Goal: Task Accomplishment & Management: Manage account settings

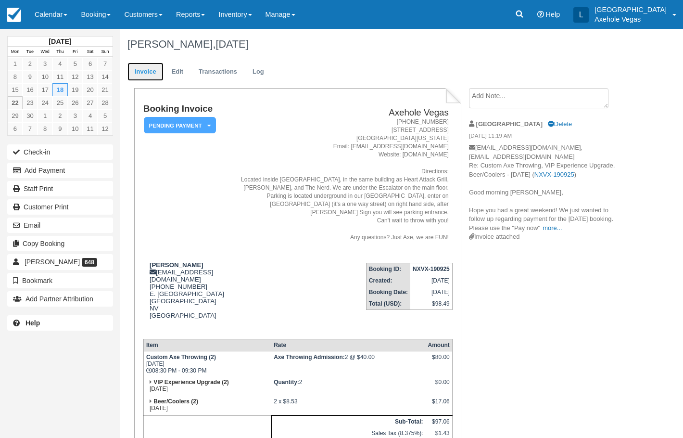
click at [143, 74] on link "Invoice" at bounding box center [146, 72] width 36 height 19
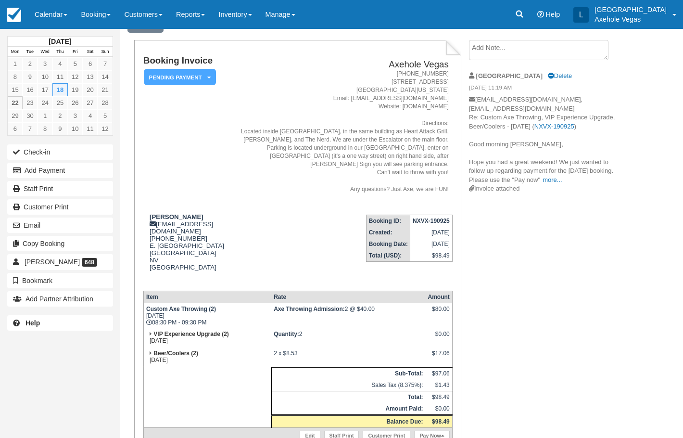
scroll to position [90, 0]
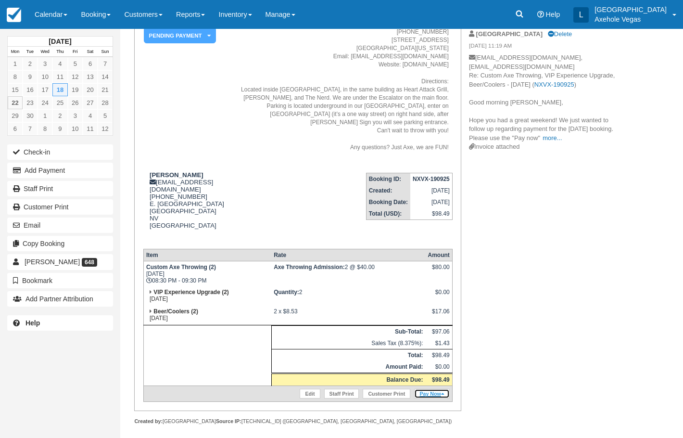
click at [424, 389] on link "Pay Now" at bounding box center [431, 394] width 35 height 10
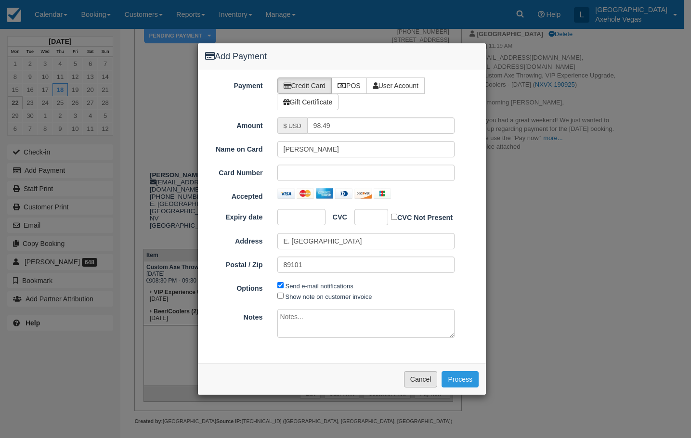
click at [406, 380] on button "Cancel" at bounding box center [421, 379] width 34 height 16
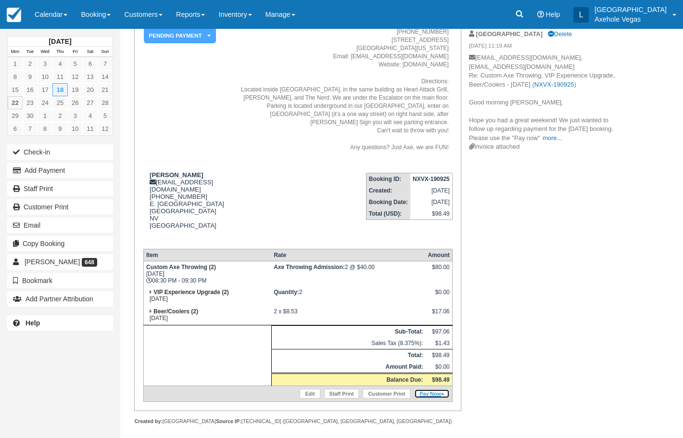
click at [433, 389] on link "Pay Now" at bounding box center [431, 394] width 35 height 10
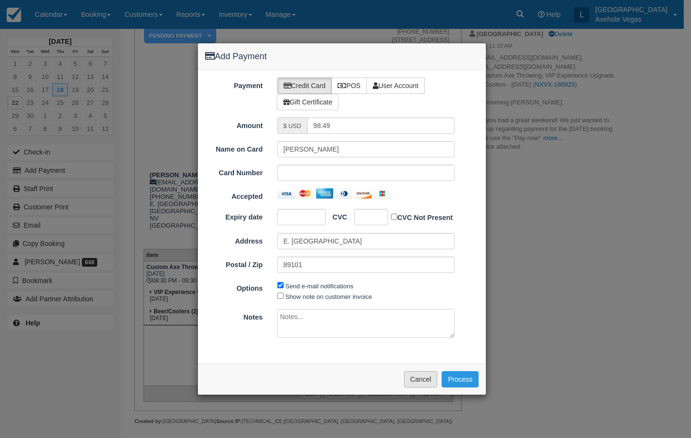
click at [427, 382] on button "Cancel" at bounding box center [421, 379] width 34 height 16
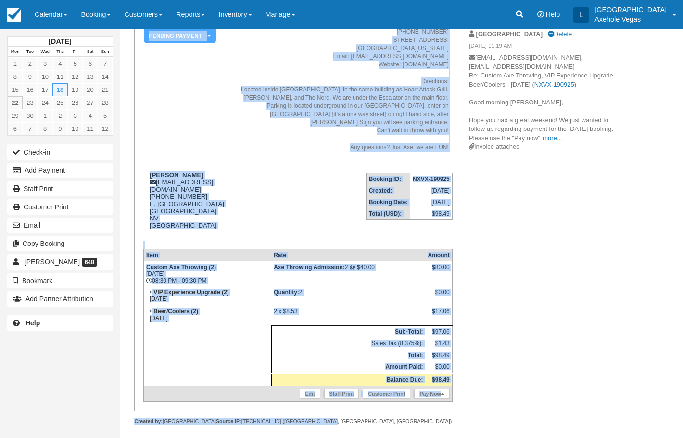
drag, startPoint x: 144, startPoint y: 107, endPoint x: 435, endPoint y: 404, distance: 415.2
click at [435, 404] on div "Booking Invoice Pending Payment   Deposit Paid Pending VIP Party Quote Paid in …" at bounding box center [297, 211] width 327 height 427
copy div "Booking Invoice Pending Payment   Deposit Paid Pending VIP Party Quote Paid in …"
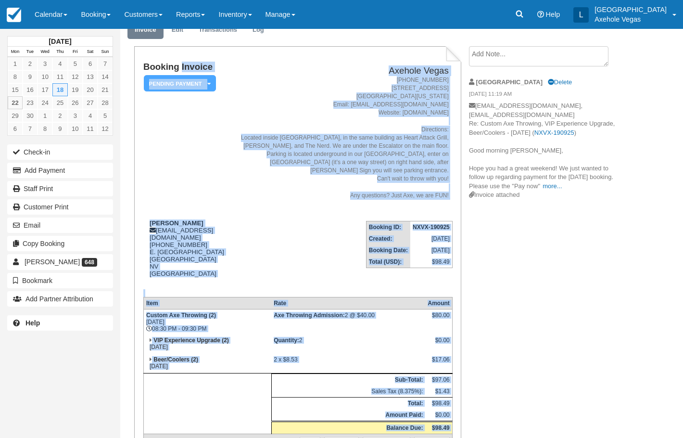
click at [273, 223] on td "Booking ID: NXVX-190925 Created: September 19, 2025 Booking Date: September 18,…" at bounding box center [340, 251] width 225 height 76
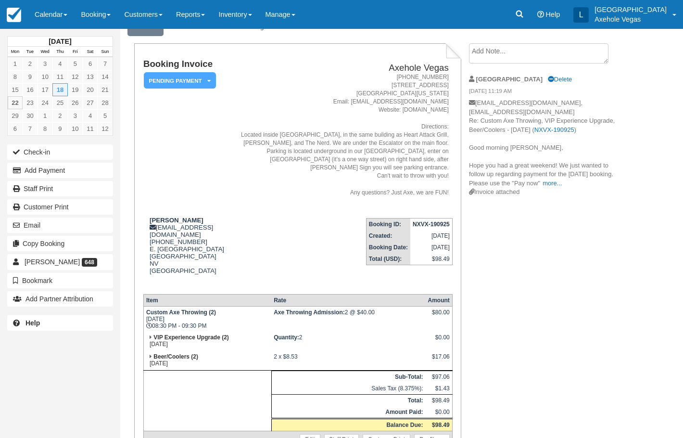
scroll to position [0, 0]
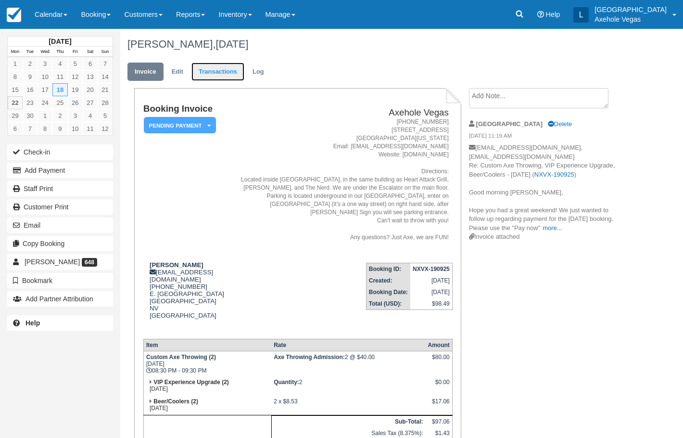
click at [229, 73] on link "Transactions" at bounding box center [218, 72] width 53 height 19
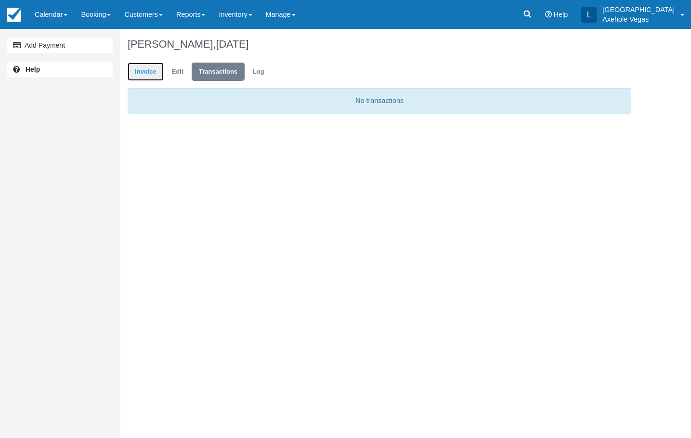
click at [156, 75] on link "Invoice" at bounding box center [146, 72] width 36 height 19
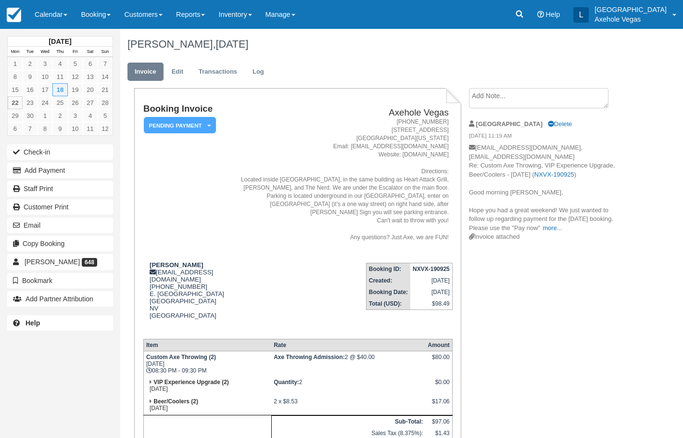
drag, startPoint x: 211, startPoint y: 41, endPoint x: 115, endPoint y: 57, distance: 97.5
click at [115, 57] on div "September 2025 Mon Tue Wed Thu Fri Sat Sun 1 2 3 4 5 6 7 8 9 10 11 12 13 14 15 …" at bounding box center [341, 233] width 683 height 409
copy div "September 2025 Mon Tue Wed Thu Fri Sat Sun 1 2 3 4 5 6 7 8 9 10 11 12 13 14 15 …"
click at [525, 17] on icon at bounding box center [520, 14] width 10 height 10
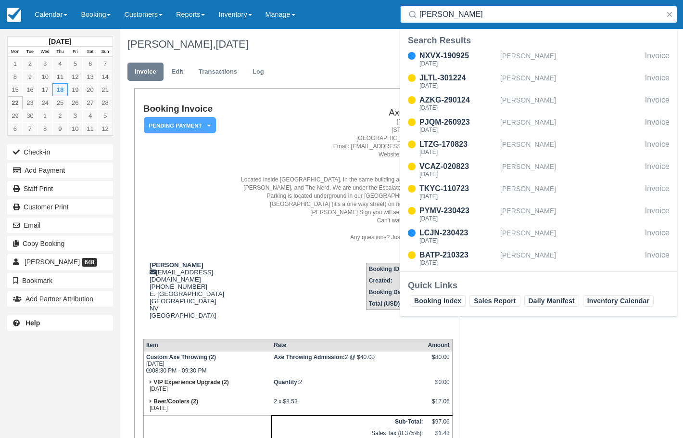
type input "[PERSON_NAME]"
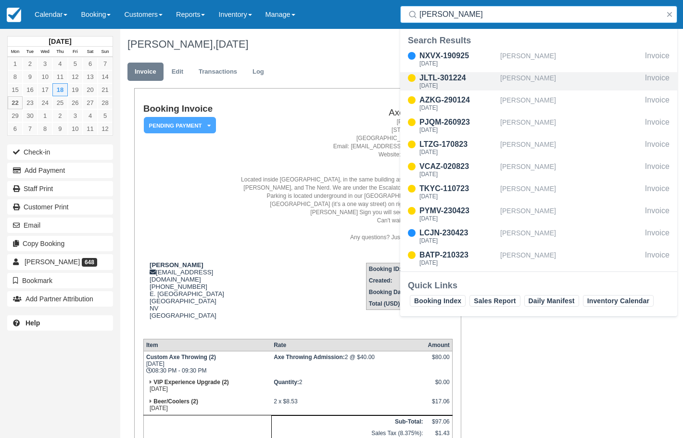
click at [520, 79] on div "[PERSON_NAME]" at bounding box center [570, 81] width 141 height 18
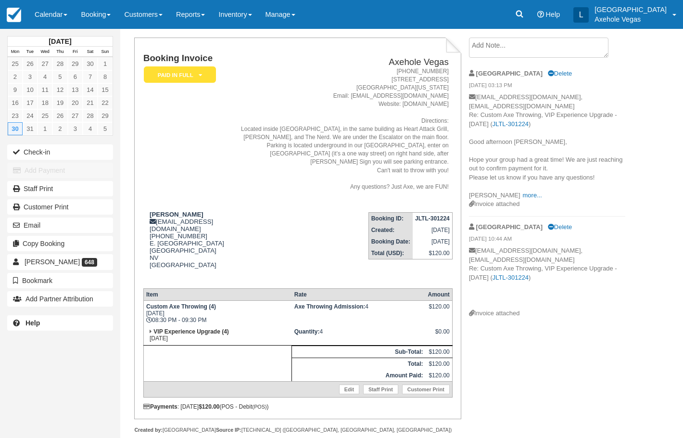
scroll to position [59, 0]
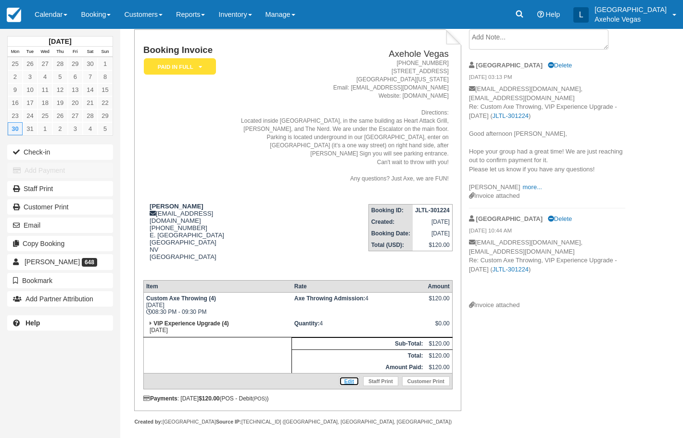
click at [348, 376] on link "Edit" at bounding box center [349, 381] width 20 height 10
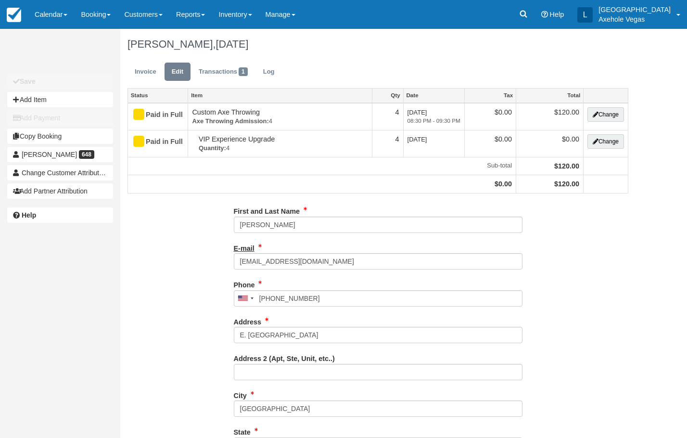
type input "[PHONE_NUMBER]"
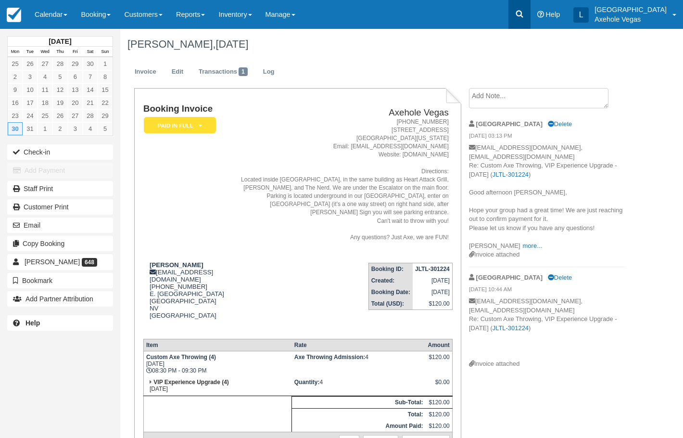
click at [531, 19] on link at bounding box center [520, 14] width 22 height 29
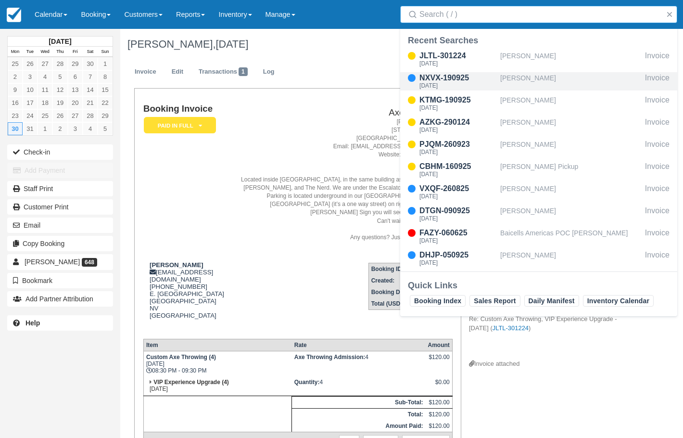
click at [497, 79] on div "NXVX-190925 Thu Sep 18, 2025" at bounding box center [450, 81] width 100 height 18
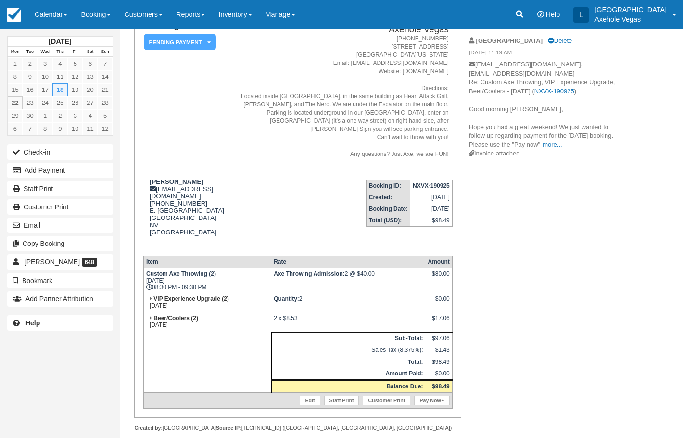
scroll to position [90, 0]
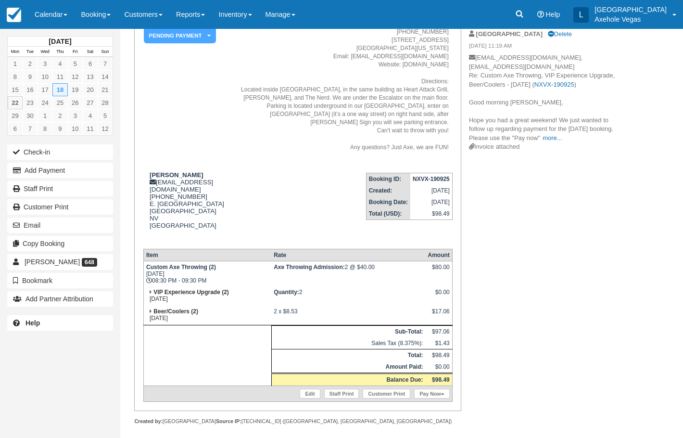
click at [314, 391] on div "Edit Staff Print Customer Print Pay Now" at bounding box center [299, 393] width 306 height 11
click at [311, 389] on link "Edit" at bounding box center [310, 394] width 20 height 10
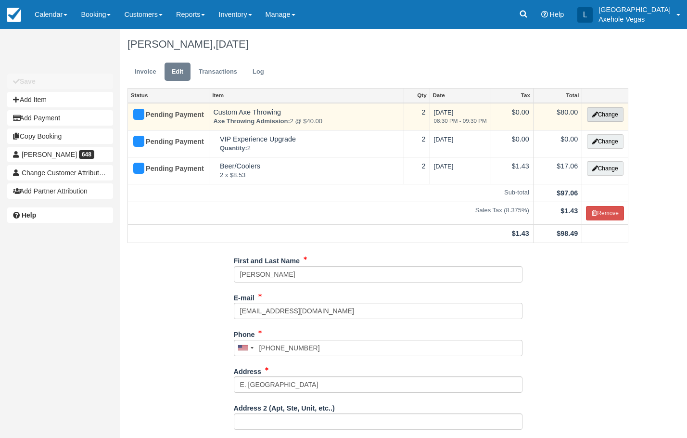
click at [612, 115] on button "Change" at bounding box center [605, 114] width 37 height 14
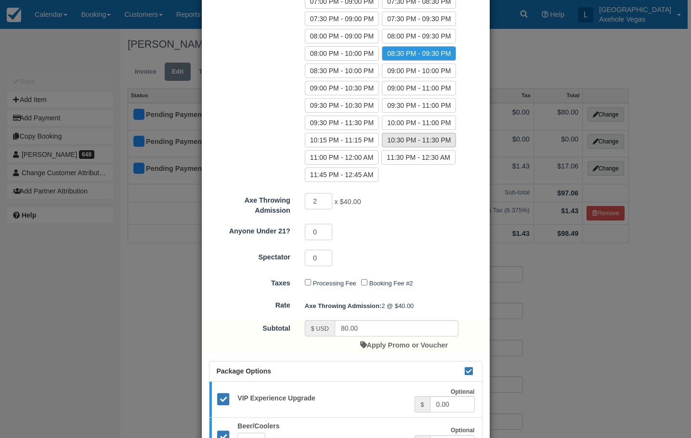
scroll to position [577, 0]
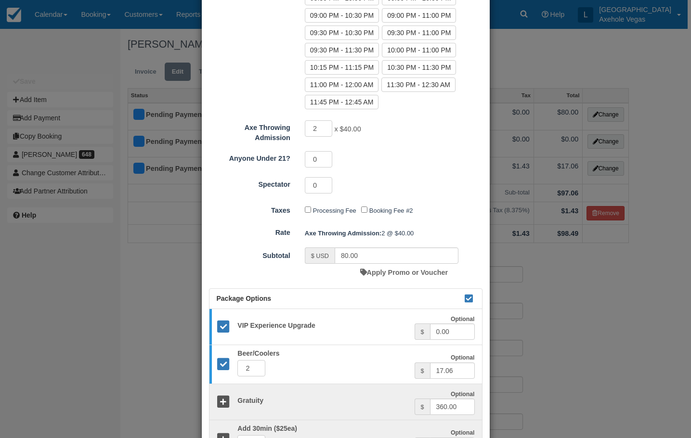
click at [345, 131] on span "x $40.00" at bounding box center [347, 130] width 26 height 8
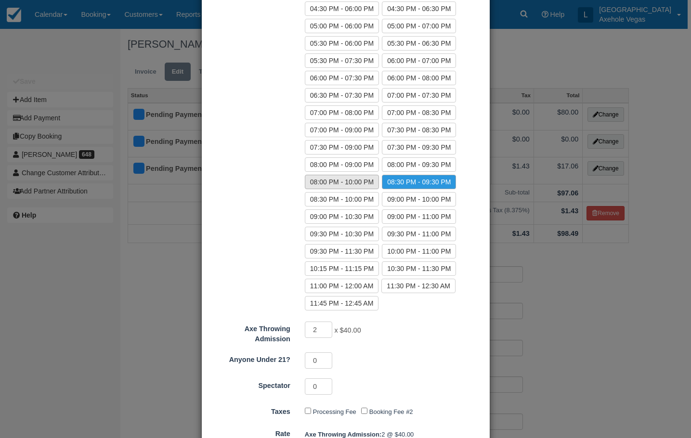
scroll to position [469, 0]
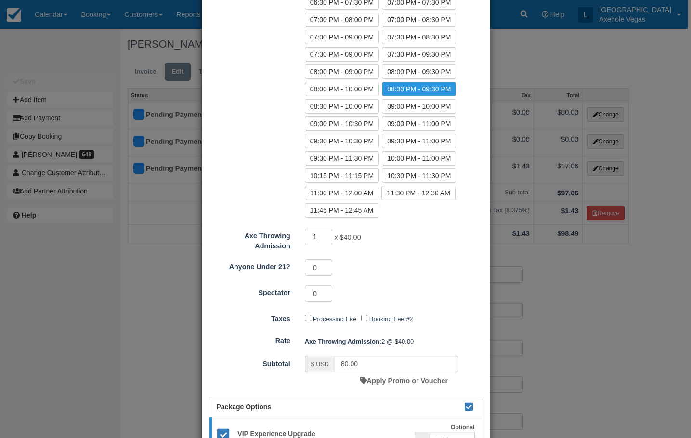
type input "1"
click at [327, 238] on input "1" at bounding box center [319, 237] width 28 height 16
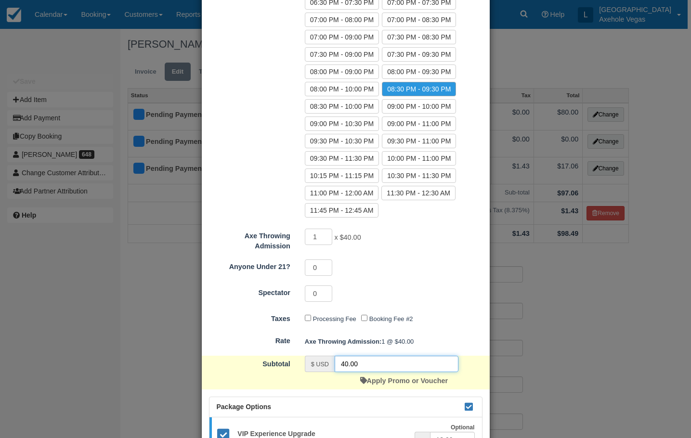
click at [382, 358] on input "40.00" at bounding box center [396, 364] width 124 height 16
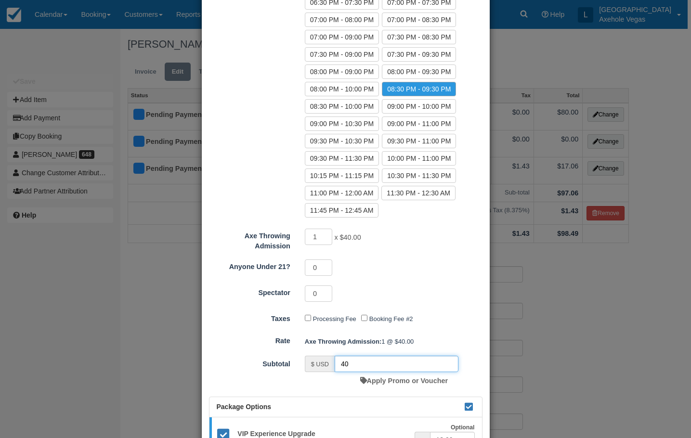
type input "4"
type input "30.00"
click at [389, 381] on link "Apply Promo or Voucher" at bounding box center [404, 381] width 88 height 8
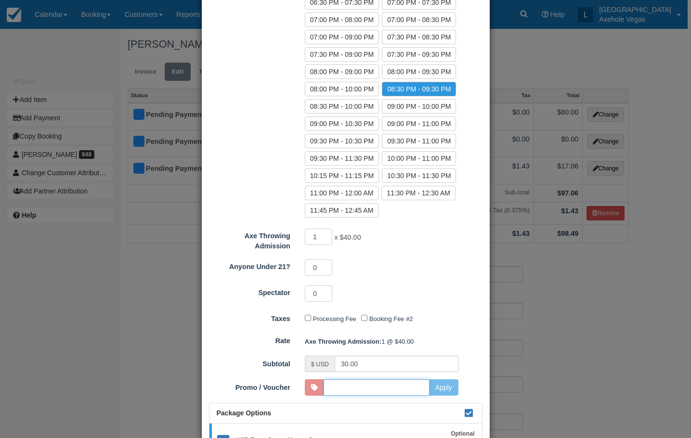
click at [388, 390] on input "Promo / Voucher" at bounding box center [376, 387] width 106 height 16
type input "2025"
click at [444, 387] on button "Apply" at bounding box center [443, 387] width 29 height 16
click at [357, 365] on input "35.00" at bounding box center [396, 364] width 124 height 16
click at [346, 363] on input "35.00" at bounding box center [396, 364] width 124 height 16
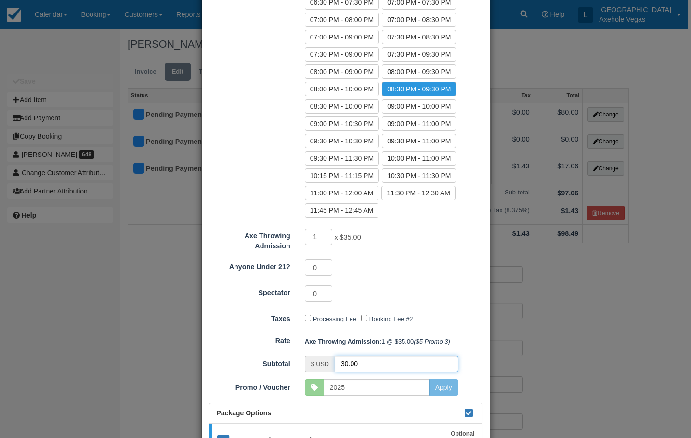
type input "30.00"
click at [419, 386] on input "2025" at bounding box center [376, 387] width 106 height 16
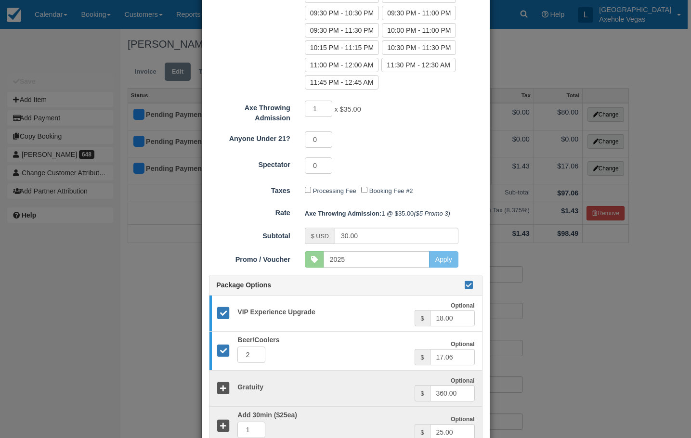
scroll to position [614, 0]
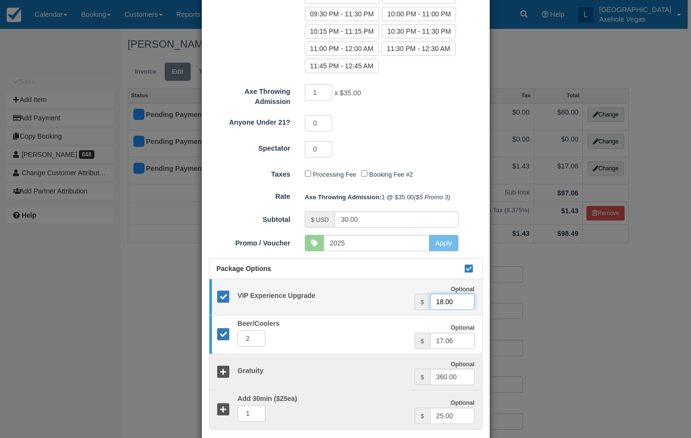
click at [455, 300] on input "18.00" at bounding box center [452, 302] width 45 height 16
type input "1"
type input "0"
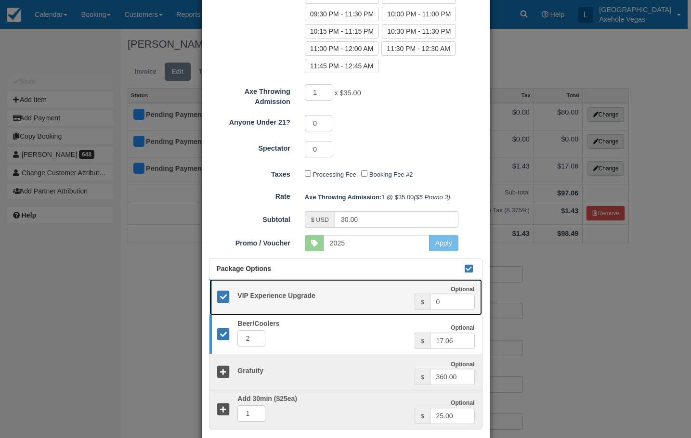
click at [232, 297] on h5 "VIP Experience Upgrade" at bounding box center [322, 295] width 184 height 7
click at [221, 295] on icon at bounding box center [224, 297] width 14 height 14
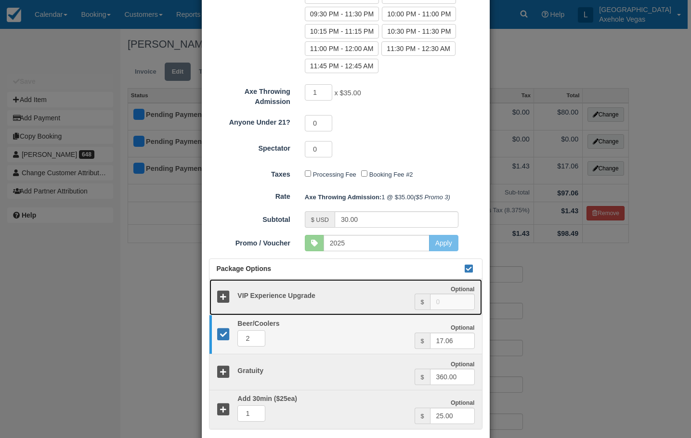
type input "35.00"
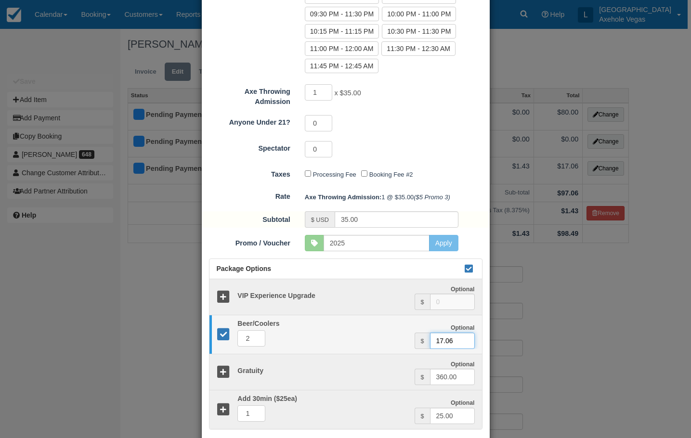
click at [460, 341] on input "17.06" at bounding box center [452, 341] width 45 height 16
type input "1"
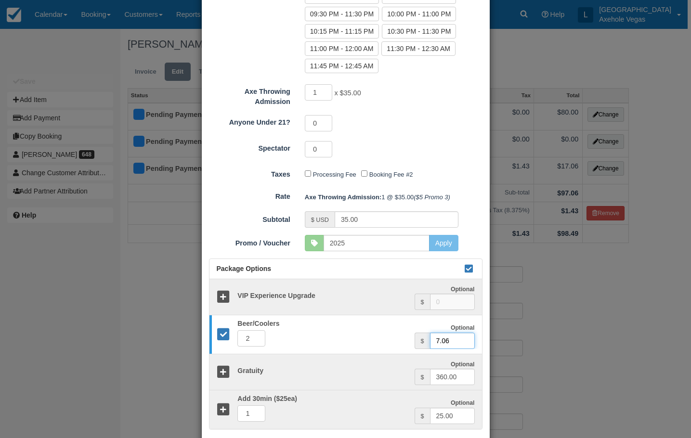
type input "7.06"
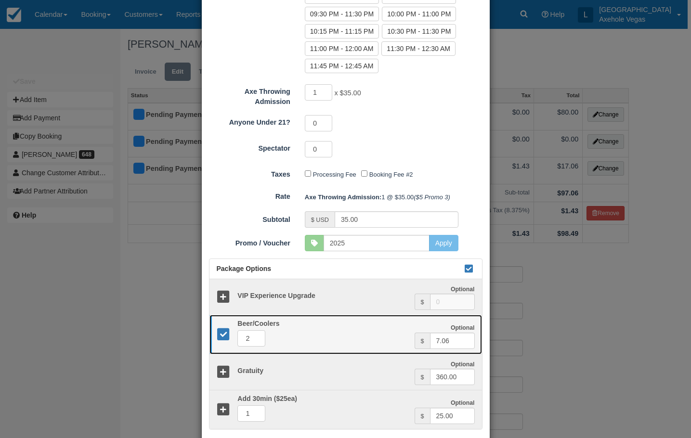
click at [221, 337] on icon at bounding box center [224, 335] width 14 height 14
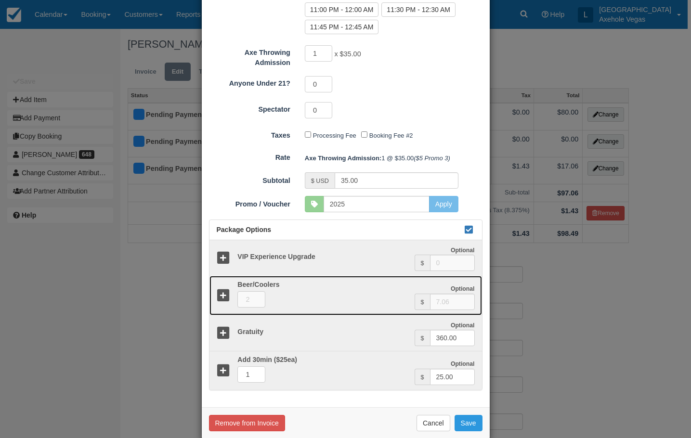
scroll to position [668, 0]
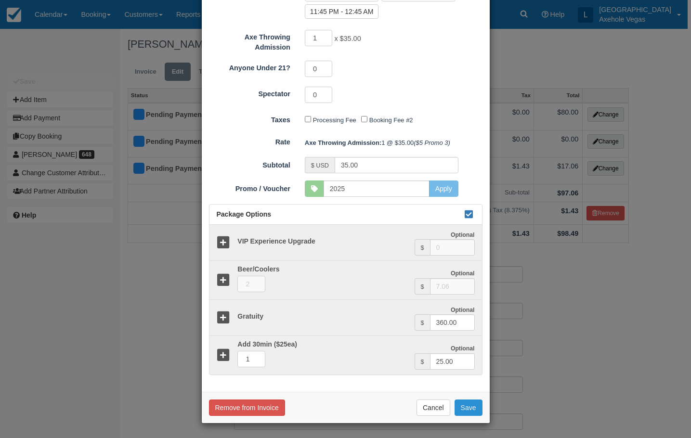
click at [474, 409] on button "Save" at bounding box center [468, 407] width 28 height 16
checkbox input "false"
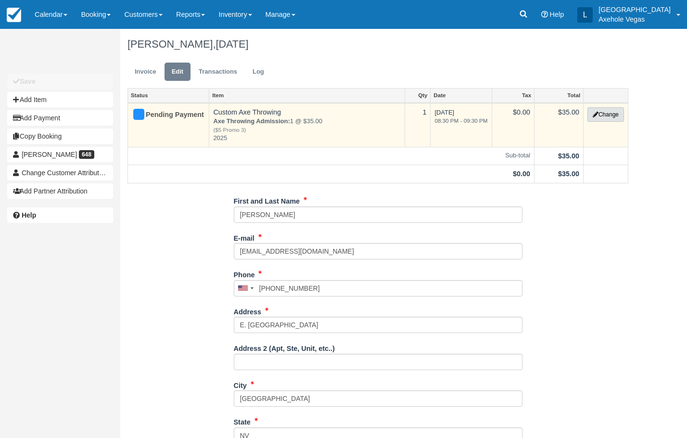
click at [613, 112] on button "Change" at bounding box center [606, 114] width 37 height 14
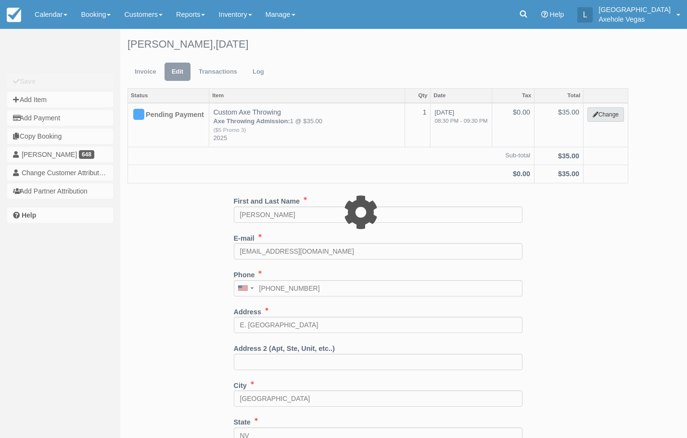
type input "35.00"
type input "2025"
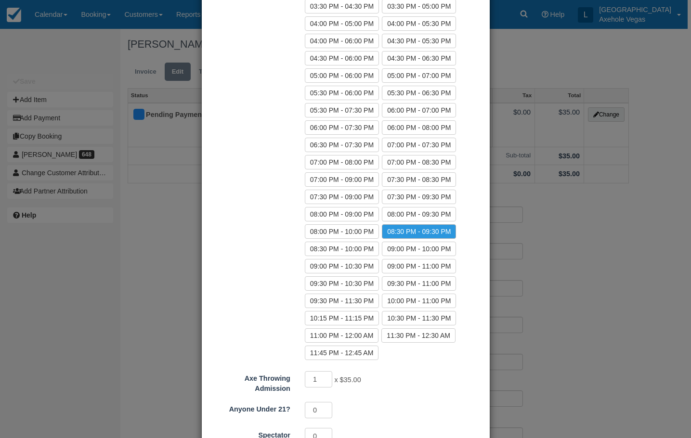
scroll to position [481, 0]
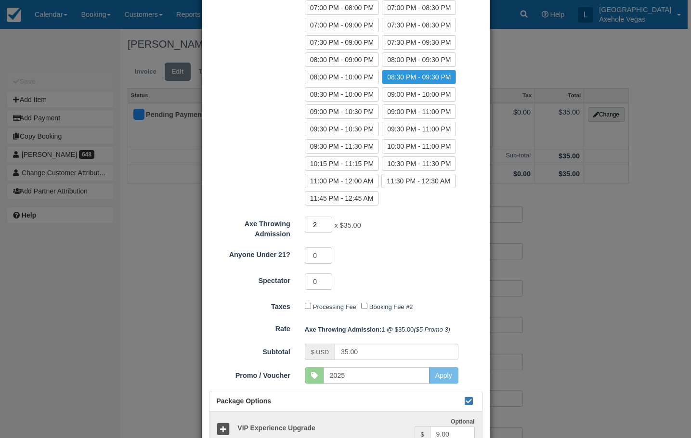
type input "2"
click at [325, 222] on input "2" at bounding box center [319, 225] width 28 height 16
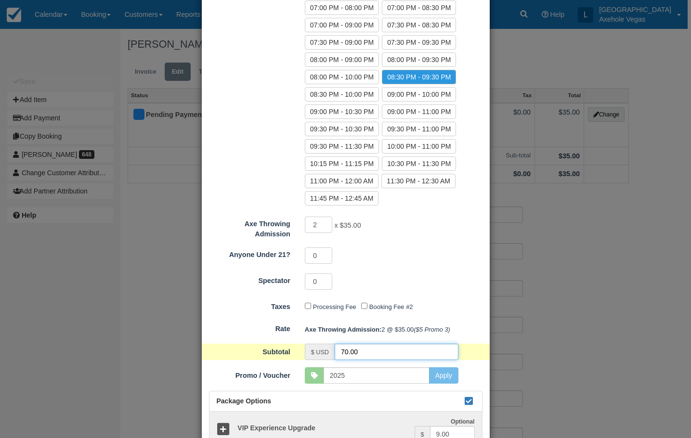
click at [374, 348] on input "70.00" at bounding box center [396, 352] width 124 height 16
type input "7"
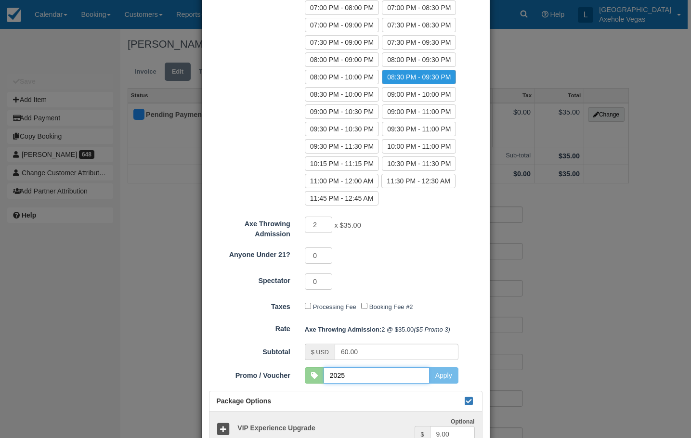
click at [399, 375] on input "2025" at bounding box center [376, 375] width 106 height 16
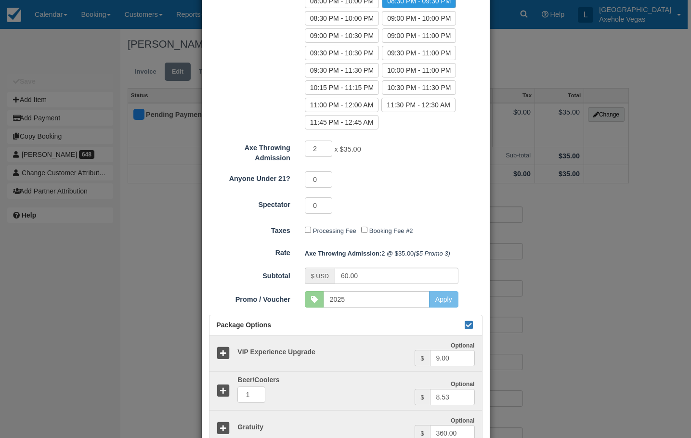
scroll to position [668, 0]
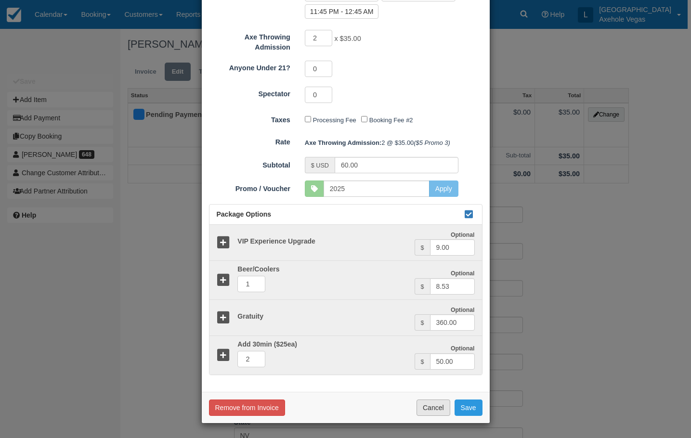
click at [431, 410] on button "Cancel" at bounding box center [433, 407] width 34 height 16
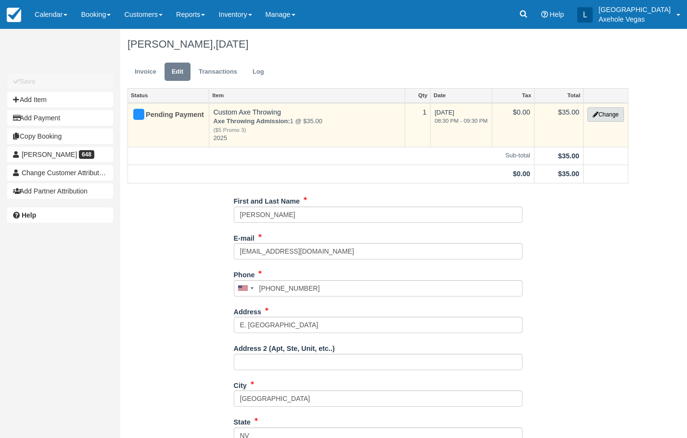
click at [602, 114] on button "Change" at bounding box center [606, 114] width 37 height 14
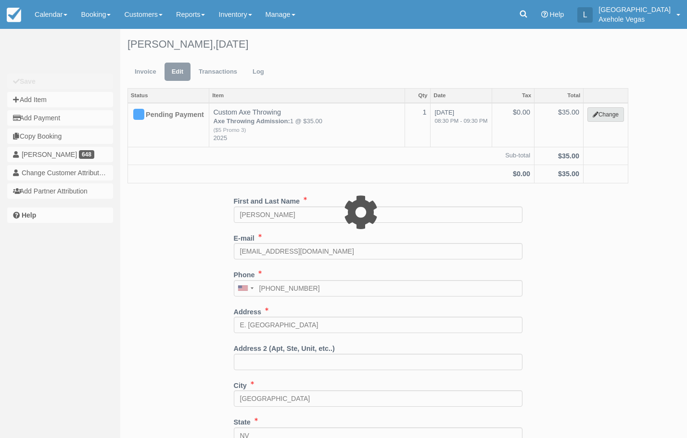
type input "35.00"
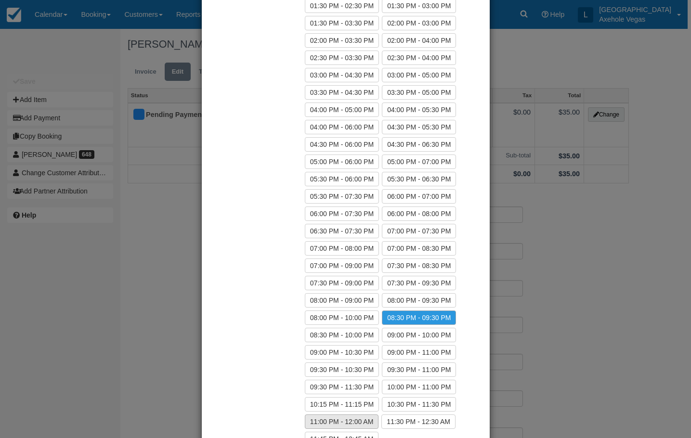
scroll to position [481, 0]
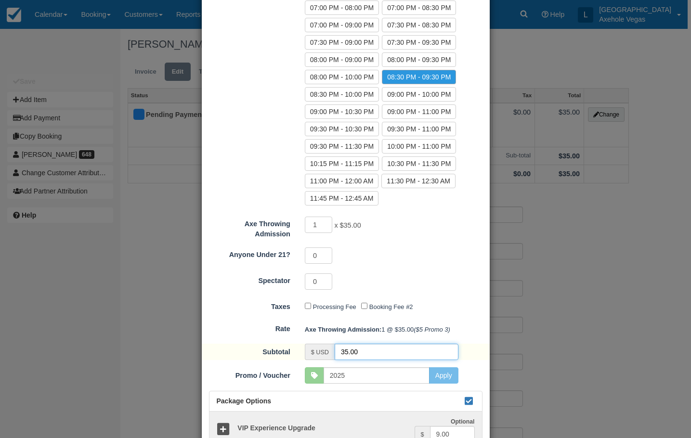
click at [359, 352] on input "35.00" at bounding box center [396, 352] width 124 height 16
click at [318, 219] on input "1" at bounding box center [319, 225] width 28 height 16
type input "2"
click at [328, 222] on input "2" at bounding box center [319, 225] width 28 height 16
type input "70.00"
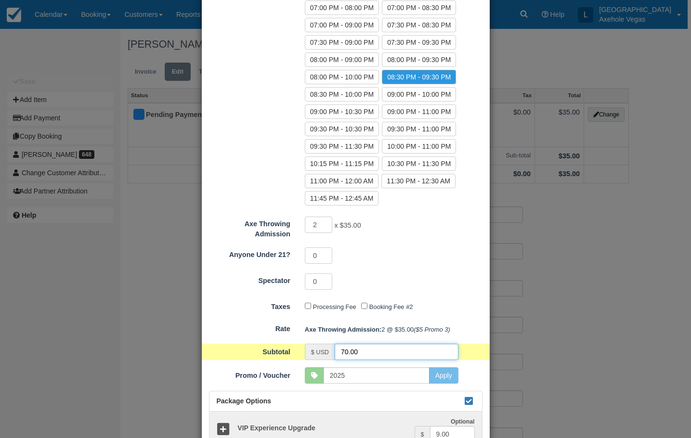
click at [371, 353] on input "70.00" at bounding box center [396, 352] width 124 height 16
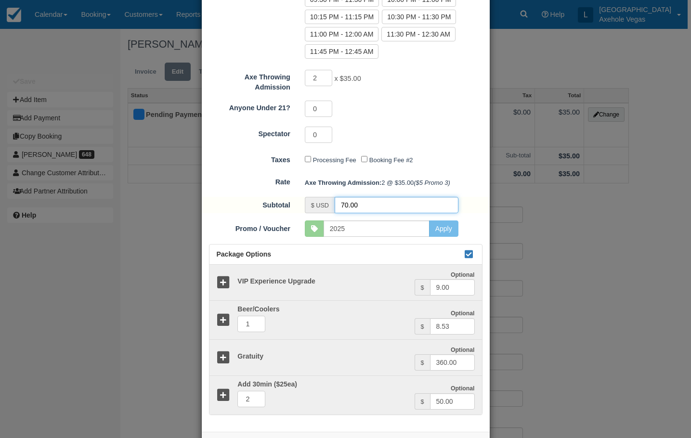
scroll to position [668, 0]
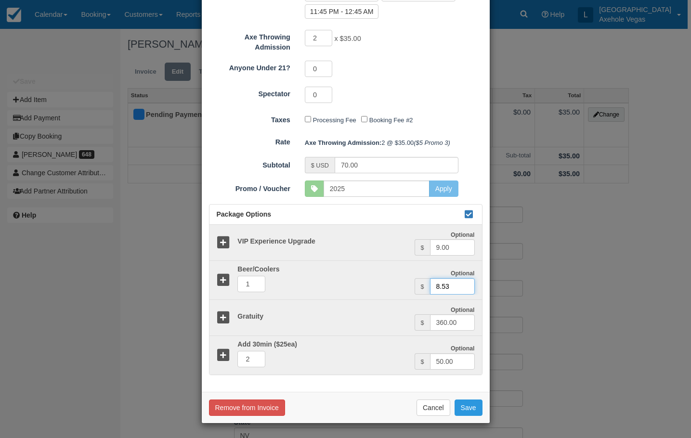
click at [436, 290] on input "8.53" at bounding box center [452, 286] width 45 height 16
type input "7.53"
click at [449, 252] on input "9.00" at bounding box center [452, 247] width 45 height 16
type input "9"
type input "0"
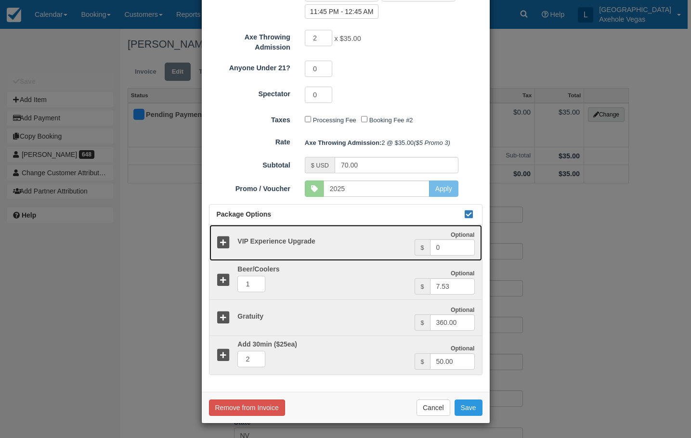
click at [222, 244] on icon at bounding box center [224, 243] width 14 height 14
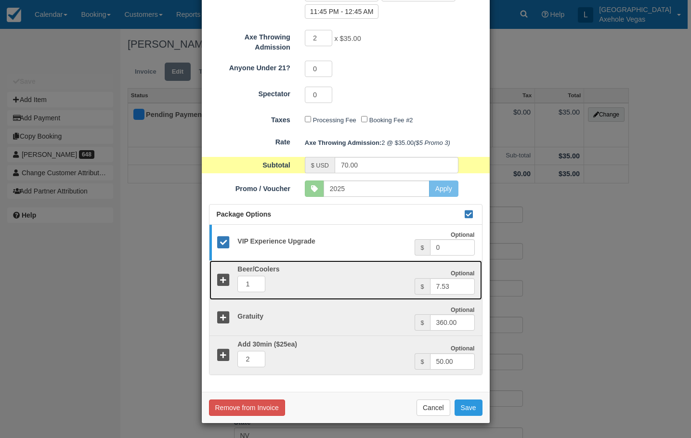
click at [220, 282] on icon at bounding box center [224, 280] width 14 height 14
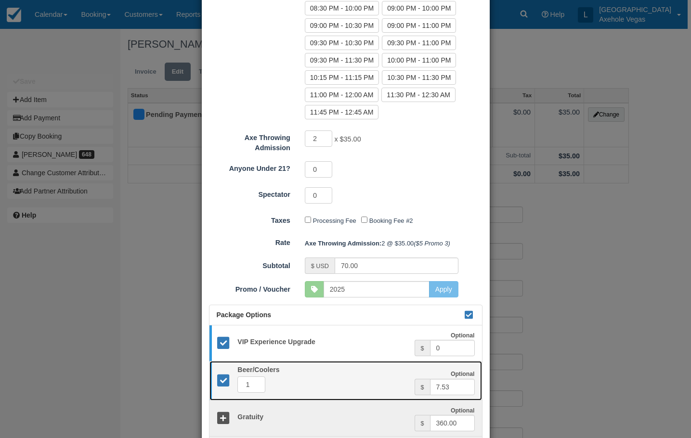
scroll to position [668, 0]
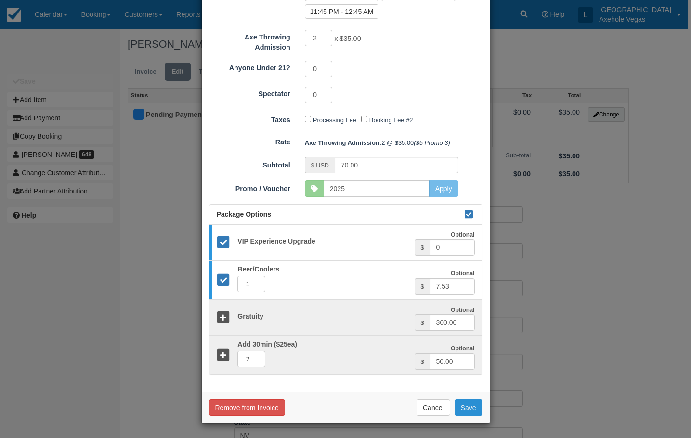
click at [464, 408] on button "Save" at bounding box center [468, 407] width 28 height 16
checkbox input "false"
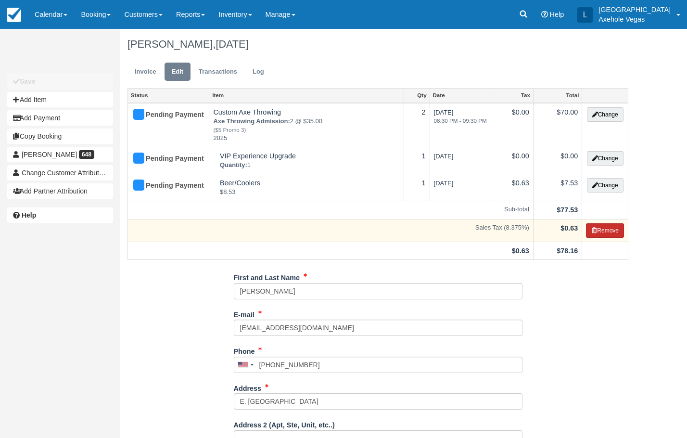
click at [615, 224] on button "Remove" at bounding box center [605, 230] width 38 height 14
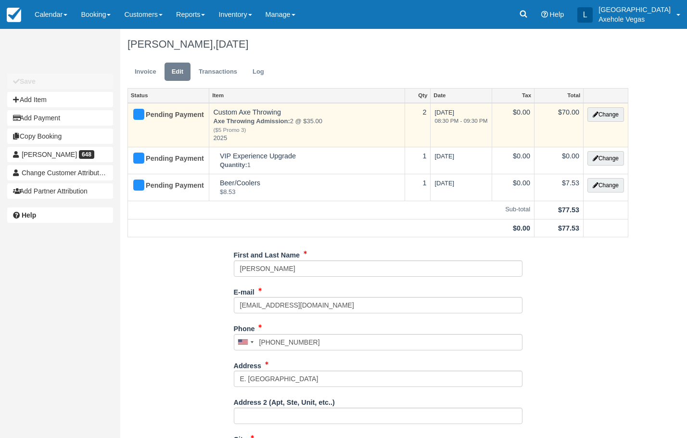
click at [248, 134] on em "2025" at bounding box center [306, 138] width 187 height 9
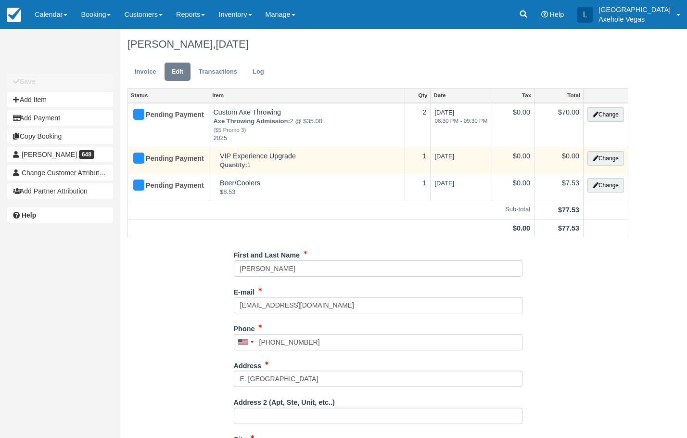
click at [260, 163] on em "Quantity: 1" at bounding box center [310, 165] width 181 height 9
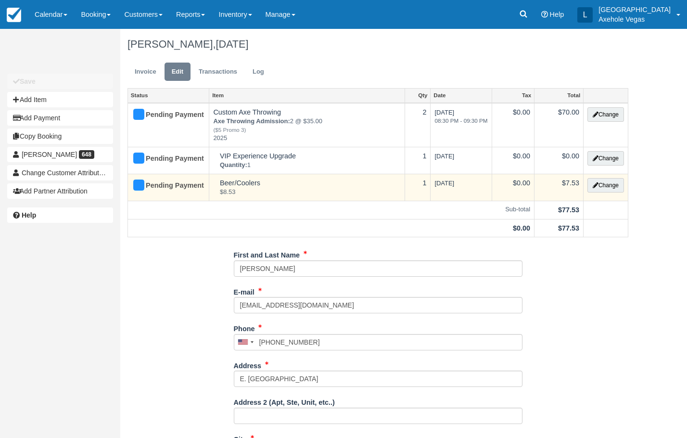
click at [272, 180] on td "Beer/Coolers $8.53" at bounding box center [306, 187] width 195 height 27
click at [275, 186] on td "Beer/Coolers $8.53" at bounding box center [306, 187] width 195 height 27
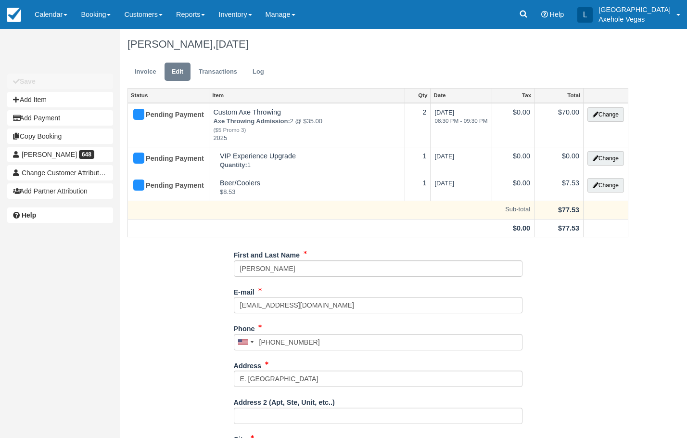
click at [462, 215] on td "Sub-total" at bounding box center [331, 210] width 407 height 18
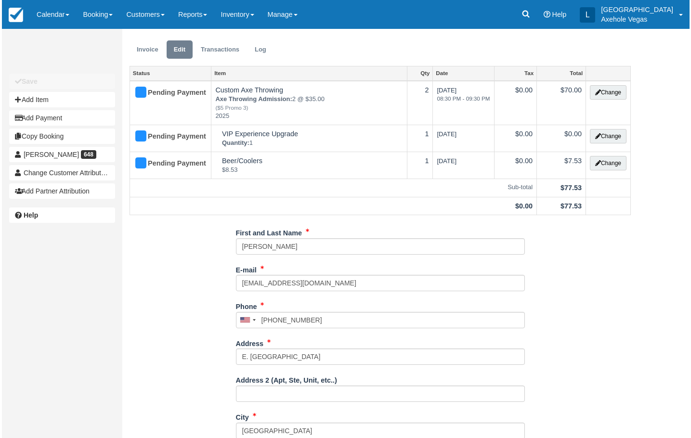
scroll to position [20, 0]
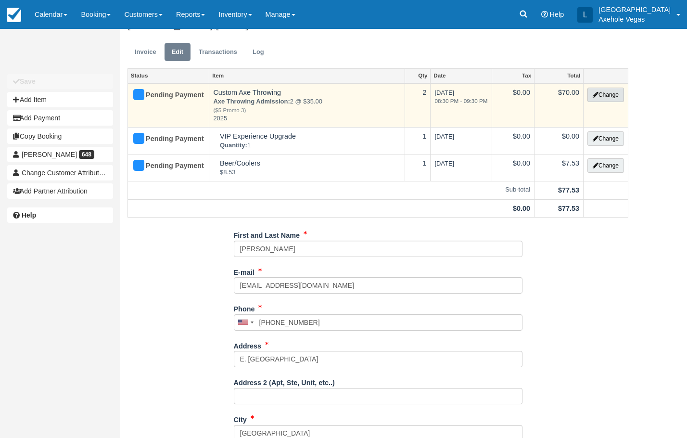
click at [593, 96] on icon "button" at bounding box center [596, 95] width 6 height 6
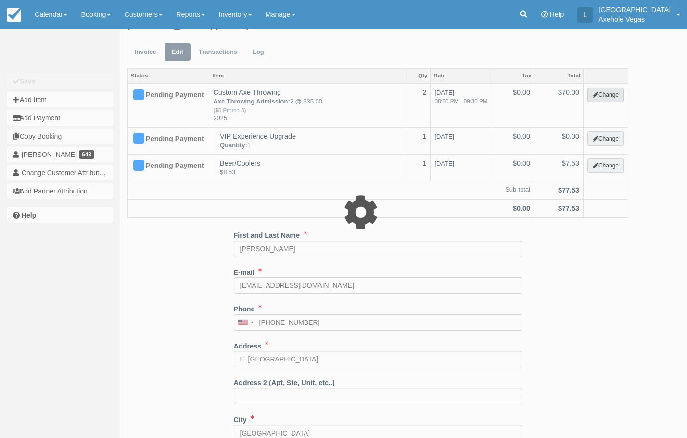
type input "70.00"
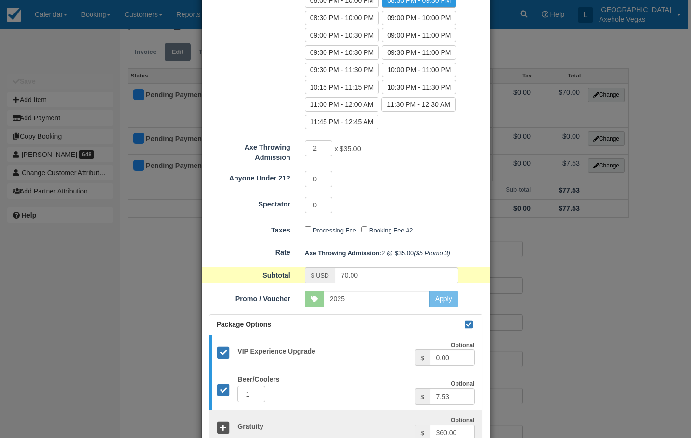
scroll to position [626, 0]
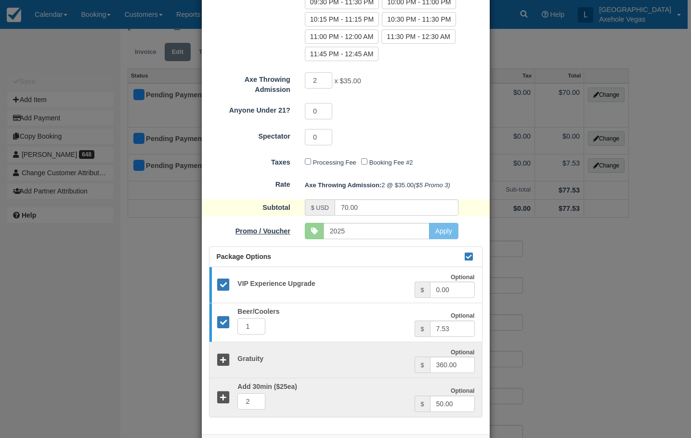
drag, startPoint x: 315, startPoint y: 232, endPoint x: 288, endPoint y: 234, distance: 27.0
click at [315, 232] on div at bounding box center [314, 231] width 19 height 16
click at [269, 234] on label "Promo / Voucher" at bounding box center [250, 229] width 96 height 13
click at [323, 234] on input "2025" at bounding box center [376, 231] width 106 height 16
click at [315, 232] on div at bounding box center [314, 231] width 19 height 16
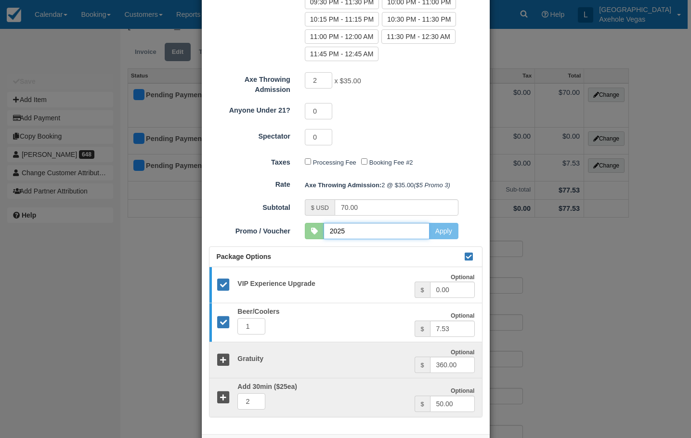
click at [350, 230] on input "2025" at bounding box center [376, 231] width 106 height 16
type input "2"
click at [443, 233] on button "Apply" at bounding box center [443, 231] width 29 height 16
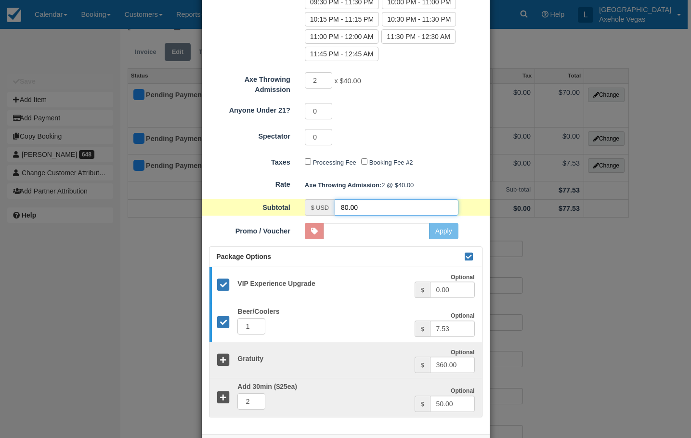
click at [400, 209] on input "80.00" at bounding box center [396, 207] width 124 height 16
type input "8"
type input "30.00"
click at [423, 210] on input "30.00" at bounding box center [396, 207] width 124 height 16
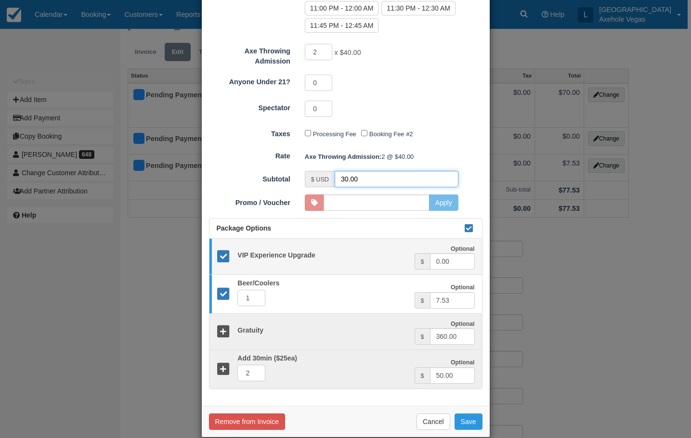
scroll to position [668, 0]
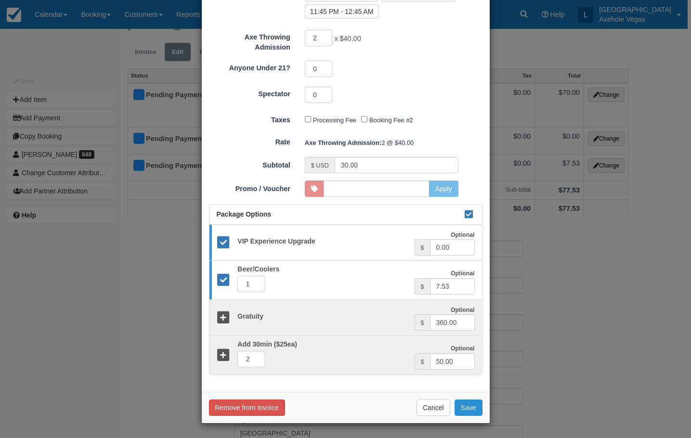
click at [474, 407] on button "Save" at bounding box center [468, 407] width 28 height 16
checkbox input "false"
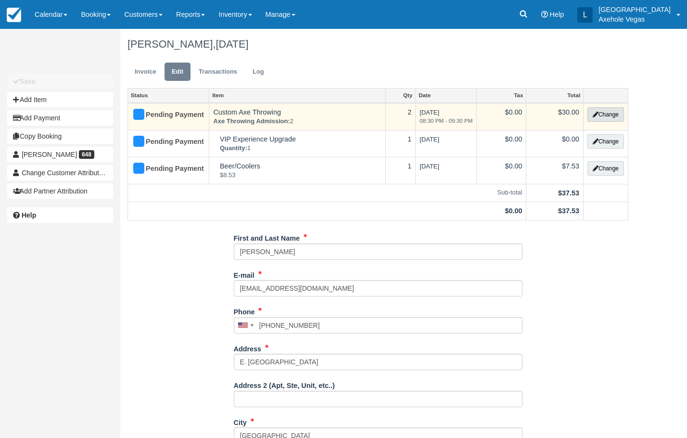
click at [614, 114] on button "Change" at bounding box center [606, 114] width 37 height 14
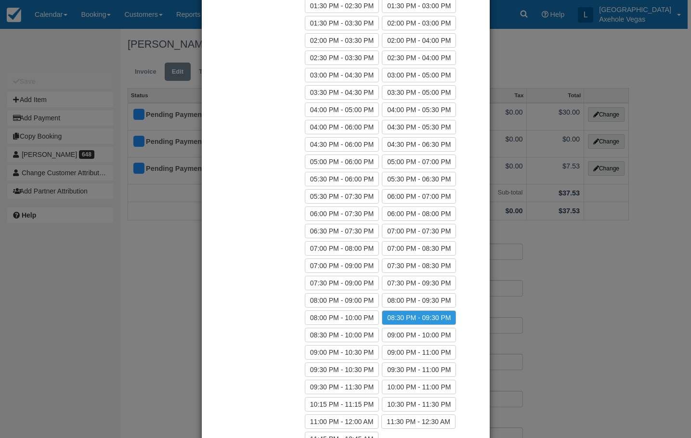
scroll to position [481, 0]
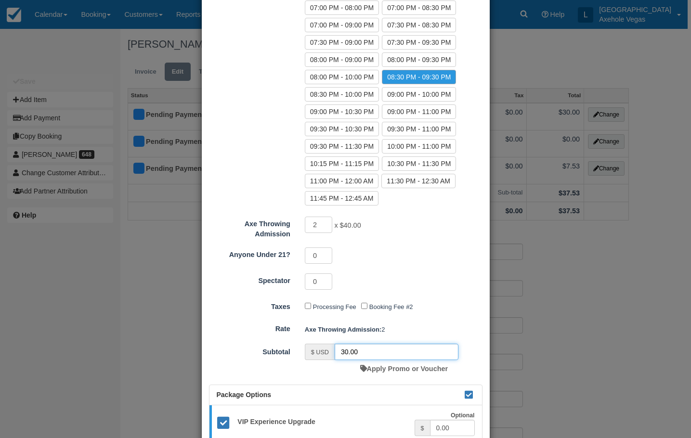
click at [371, 351] on input "30.00" at bounding box center [396, 352] width 124 height 16
type input "3"
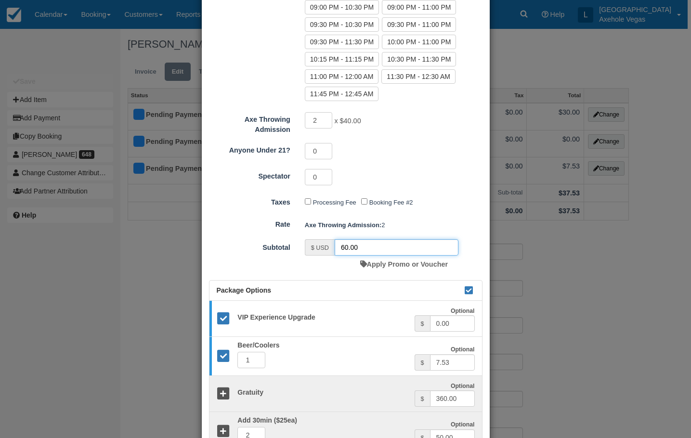
scroll to position [662, 0]
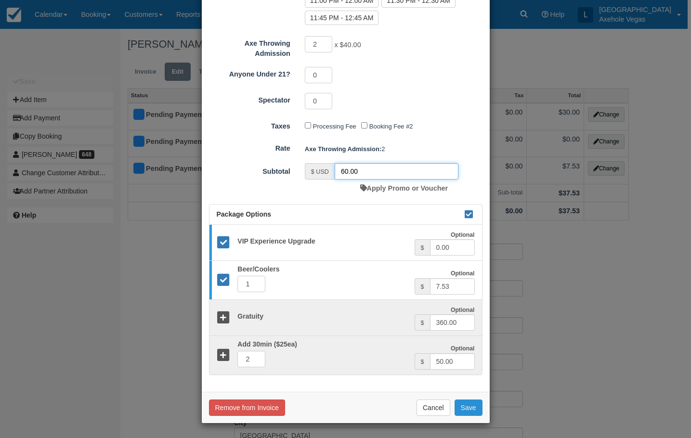
type input "60.00"
click at [461, 405] on button "Save" at bounding box center [468, 407] width 28 height 16
checkbox input "false"
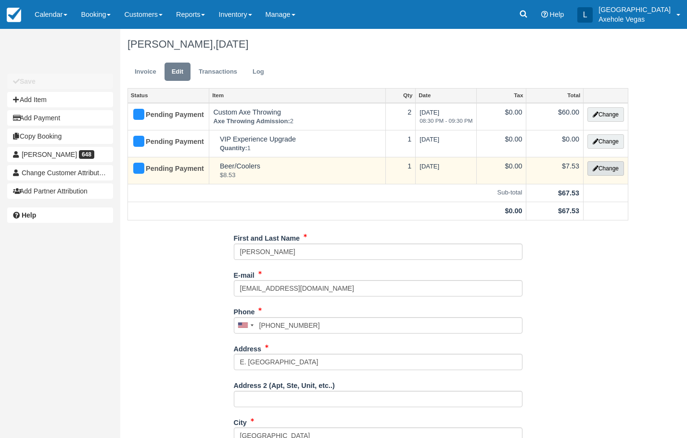
click at [612, 165] on button "Change" at bounding box center [606, 168] width 37 height 14
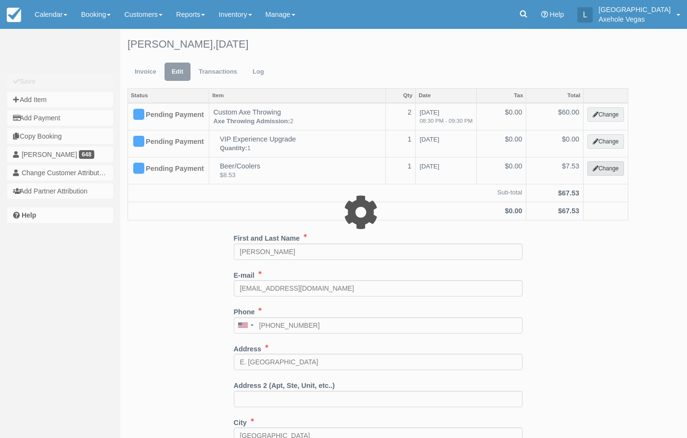
select select "3"
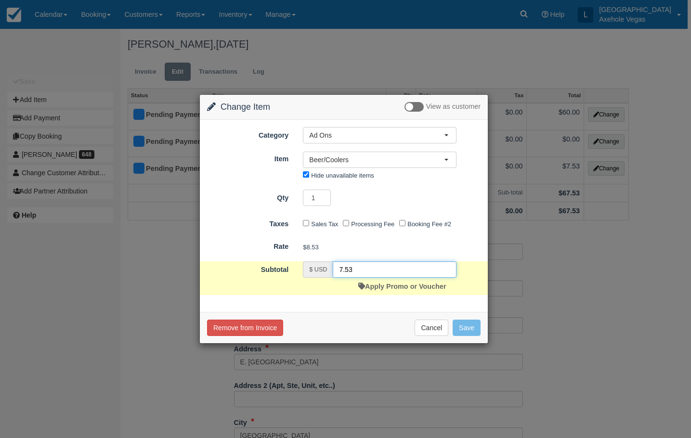
click at [372, 269] on input "7.53" at bounding box center [395, 269] width 124 height 16
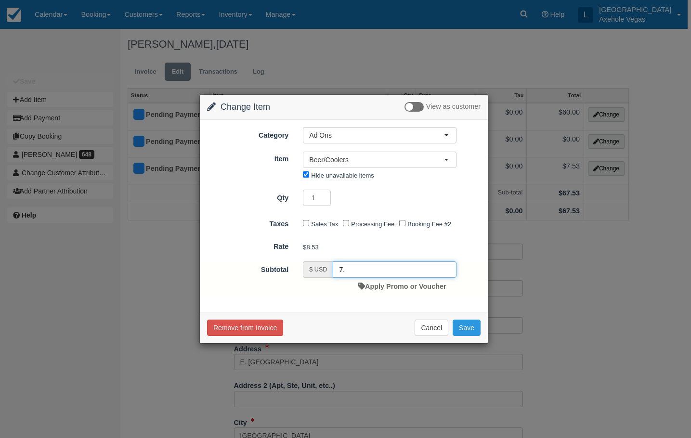
type input "7"
type input "17.18"
click at [468, 326] on button "Save" at bounding box center [466, 328] width 28 height 16
checkbox input "false"
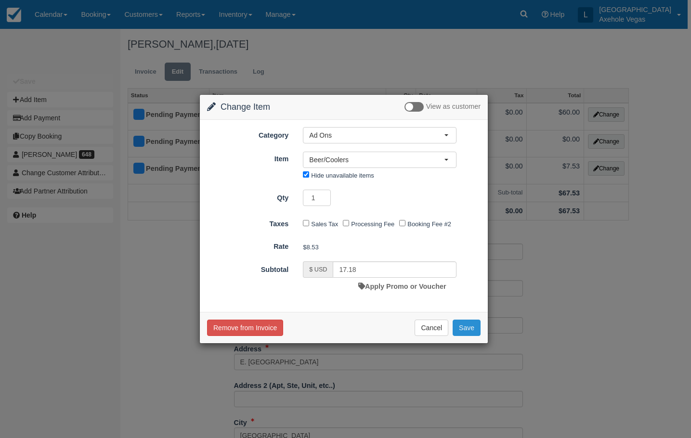
checkbox input "false"
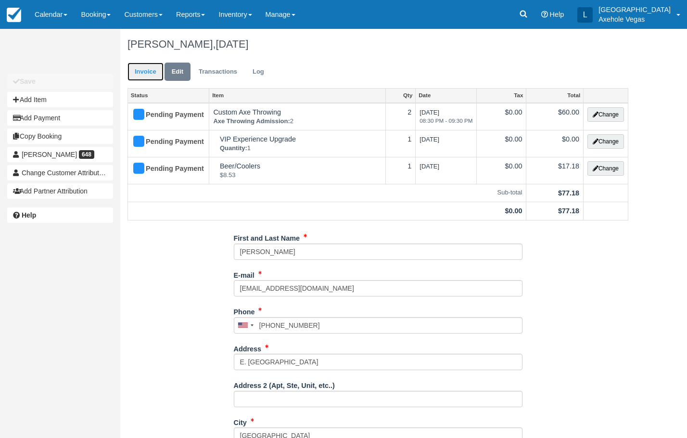
click at [154, 70] on link "Invoice" at bounding box center [146, 72] width 36 height 19
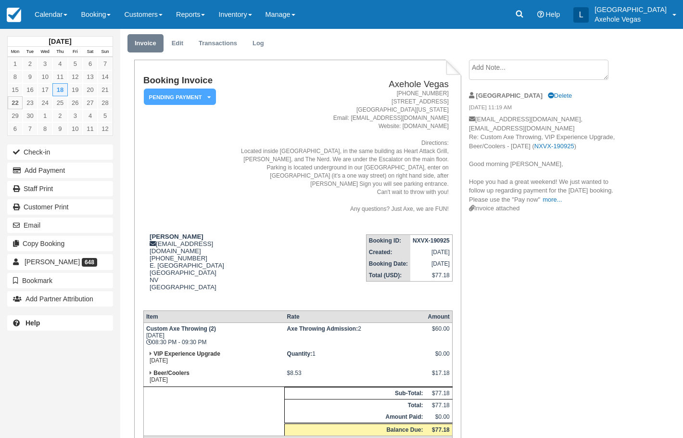
scroll to position [78, 0]
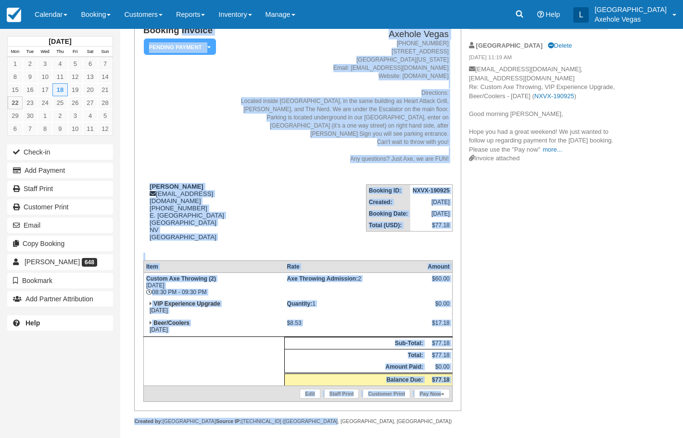
drag, startPoint x: 146, startPoint y: 107, endPoint x: 438, endPoint y: 411, distance: 422.0
click at [438, 411] on div "Booking Invoice Pending Payment   Deposit Paid Pending VIP Party Quote Paid in …" at bounding box center [297, 217] width 327 height 415
copy div "Loremip Dolorsi Ametcon Adipisc   Elitsed Doei Tempori UTL Etdol Magna Aliq en …"
click at [440, 389] on link "Pay Now" at bounding box center [431, 394] width 35 height 10
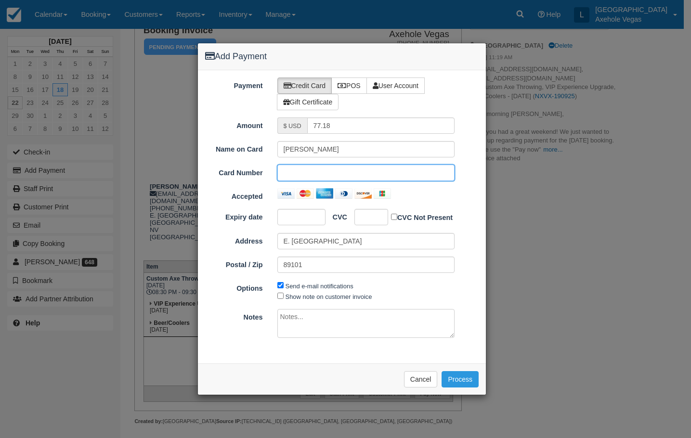
click at [567, 223] on div "Add Payment Payment Credit Card POS User Account Gift Certificate Amount $ USD …" at bounding box center [345, 219] width 691 height 438
